Goal: Find specific page/section: Find specific page/section

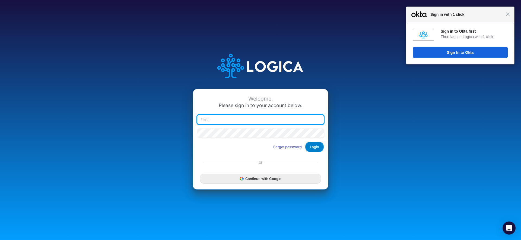
type input "[EMAIL_ADDRESS][DOMAIN_NAME]"
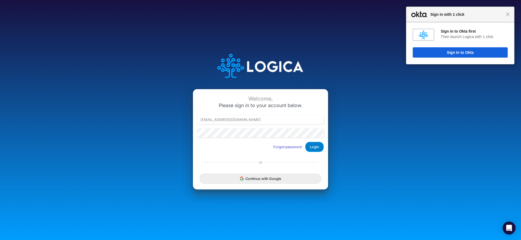
click at [311, 147] on button "Login" at bounding box center [314, 147] width 18 height 10
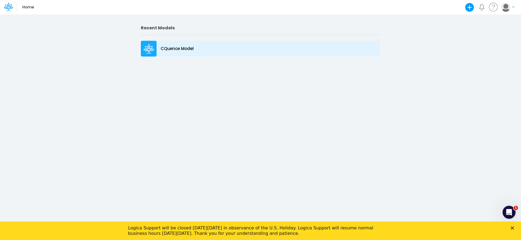
click at [182, 48] on p "CQuence Model" at bounding box center [177, 49] width 33 height 6
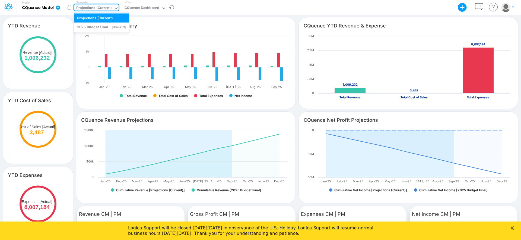
click at [115, 7] on icon at bounding box center [116, 8] width 5 height 5
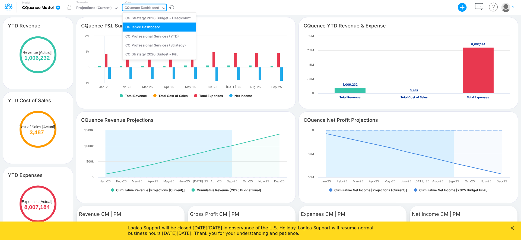
click at [162, 8] on icon at bounding box center [164, 8] width 5 height 5
click at [162, 36] on div "CQ Professional Services (YTD)" at bounding box center [159, 35] width 73 height 9
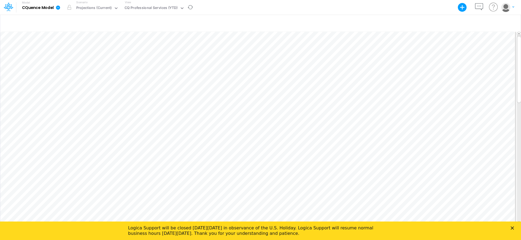
scroll to position [0, 3]
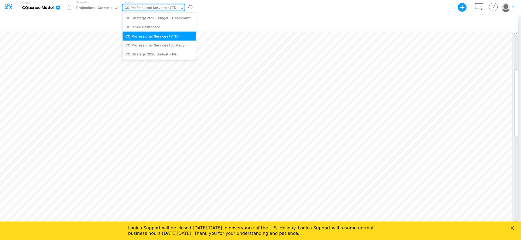
click at [154, 7] on div "CQ Professional Services (YTD)" at bounding box center [151, 8] width 53 height 6
click at [160, 55] on div "CQ Strategy 2026 Budget - P&L" at bounding box center [159, 54] width 73 height 9
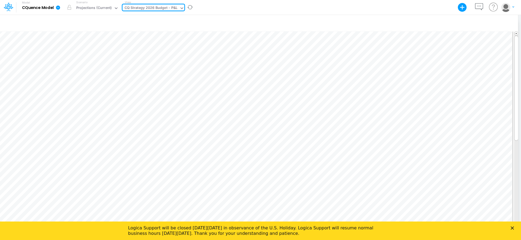
scroll to position [0, 3]
